Goal: Transaction & Acquisition: Purchase product/service

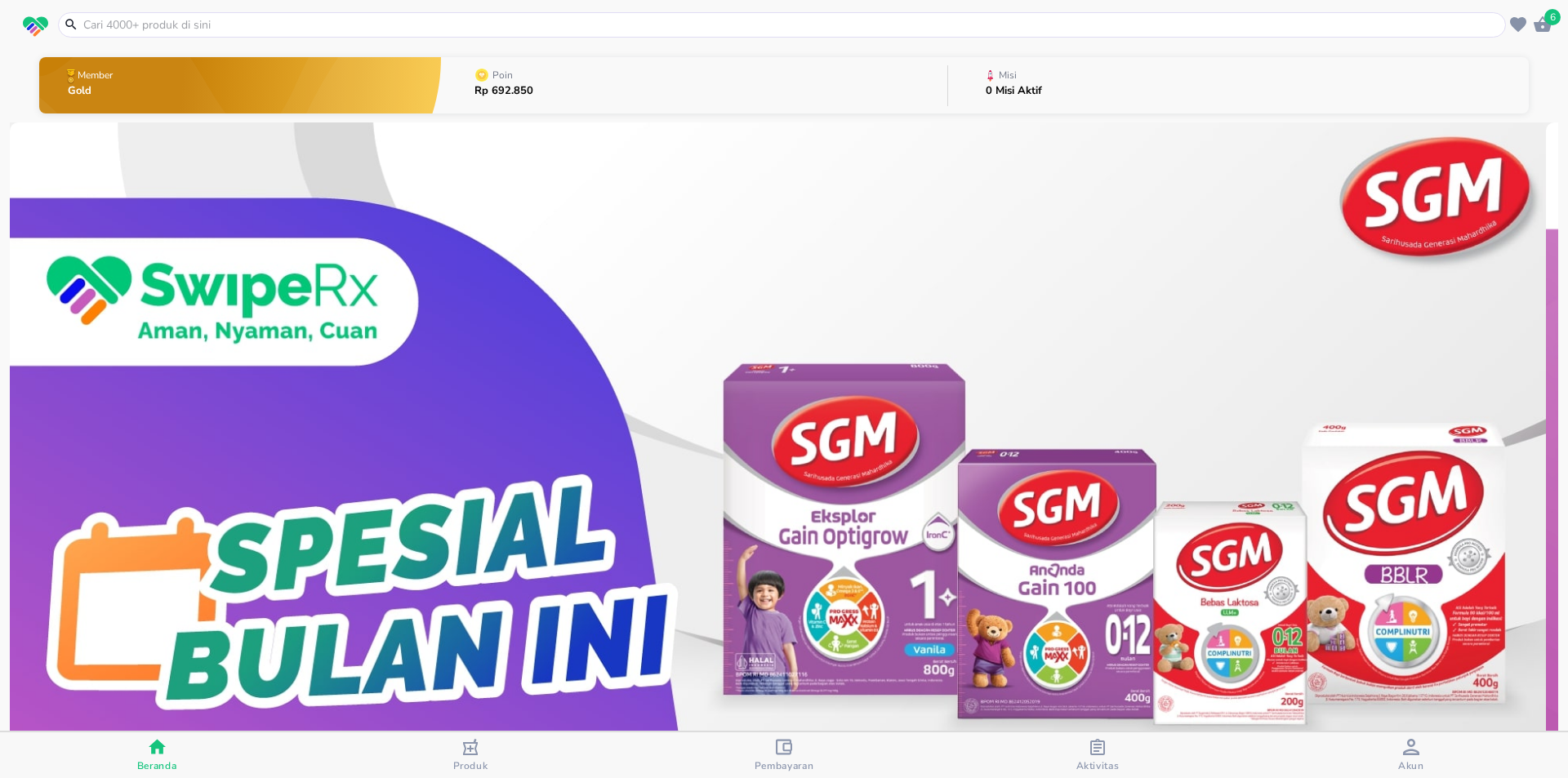
click at [383, 40] on header "6" at bounding box center [784, 25] width 1568 height 49
click at [382, 27] on input "text" at bounding box center [791, 25] width 1421 height 18
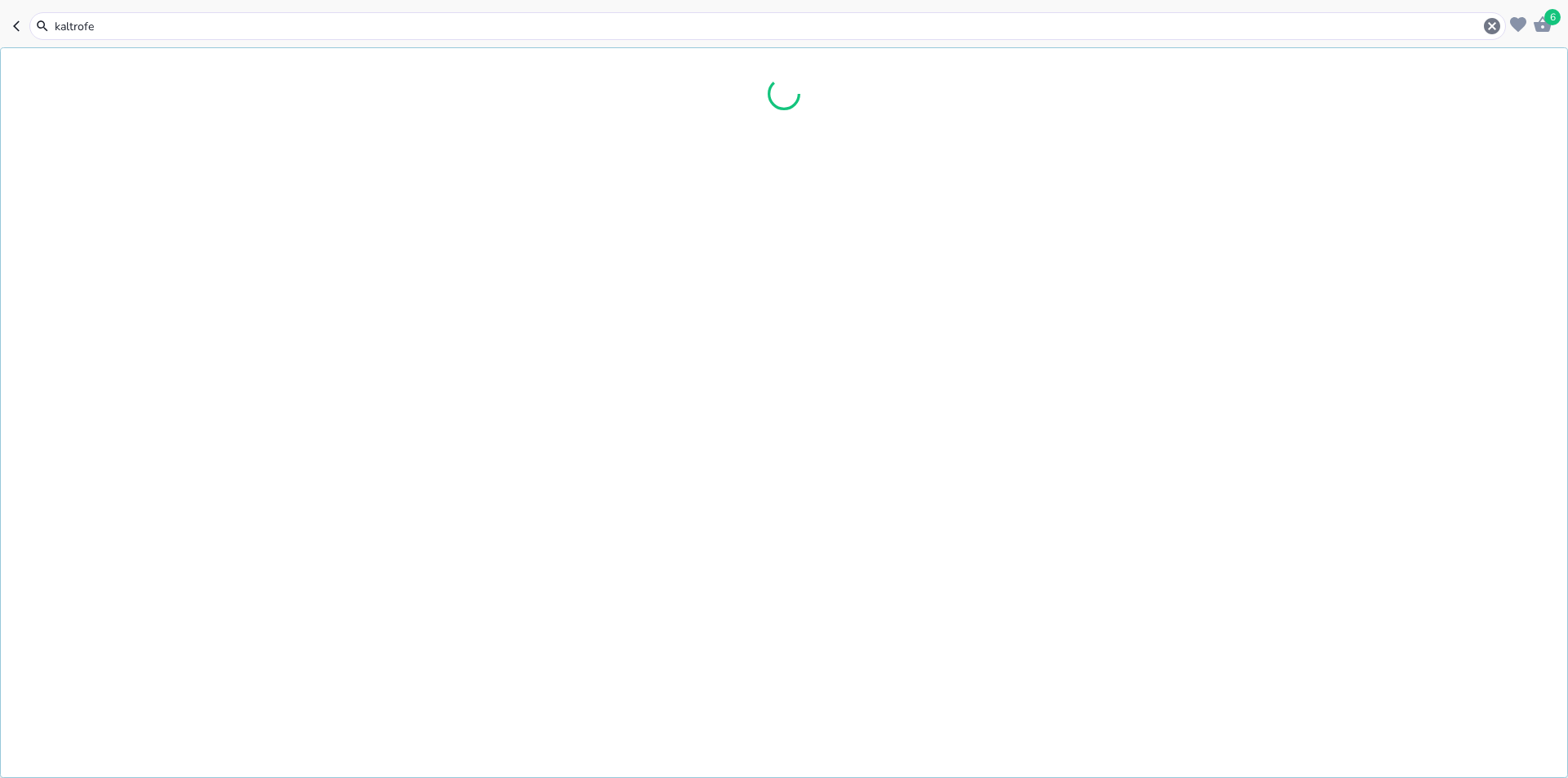
type input "kaltrofen"
